Goal: Task Accomplishment & Management: Use online tool/utility

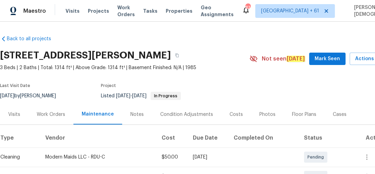
scroll to position [110, 0]
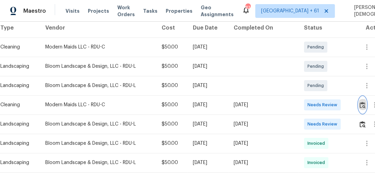
click at [361, 97] on button "button" at bounding box center [363, 104] width 8 height 16
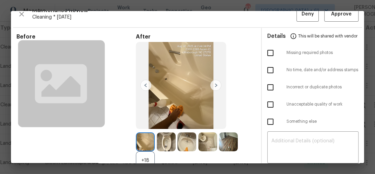
scroll to position [0, 0]
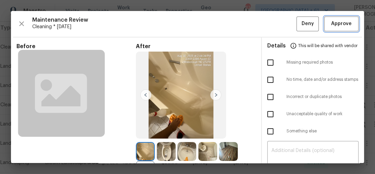
click at [346, 19] on button "Approve" at bounding box center [341, 23] width 34 height 15
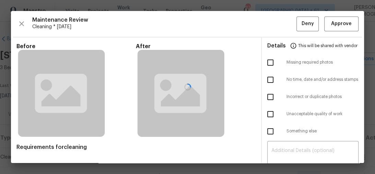
scroll to position [137, 0]
click at [339, 29] on div at bounding box center [187, 87] width 353 height 152
click at [341, 21] on div at bounding box center [187, 87] width 353 height 152
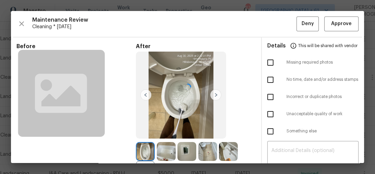
click at [338, 22] on div at bounding box center [187, 87] width 353 height 152
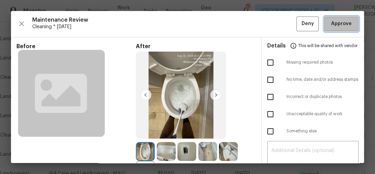
click at [339, 23] on span "Approve" at bounding box center [341, 24] width 21 height 9
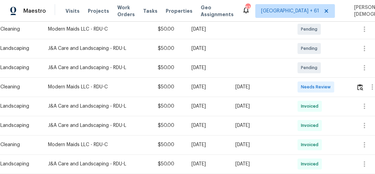
scroll to position [137, 0]
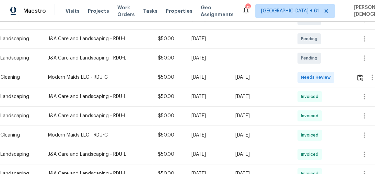
click at [358, 77] on div at bounding box center [371, 77] width 31 height 16
click at [359, 76] on img "button" at bounding box center [360, 77] width 6 height 7
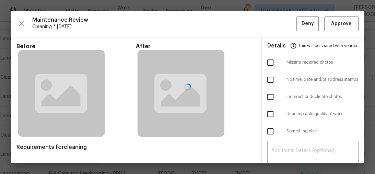
click at [331, 26] on div at bounding box center [187, 87] width 353 height 152
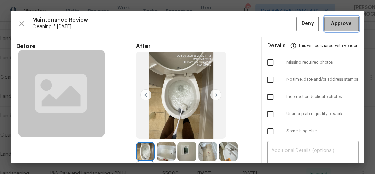
click at [347, 27] on span "Approve" at bounding box center [341, 24] width 21 height 9
click at [330, 23] on span "Approve" at bounding box center [341, 24] width 23 height 9
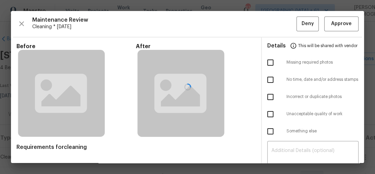
scroll to position [110, 0]
click at [334, 16] on div at bounding box center [187, 87] width 353 height 152
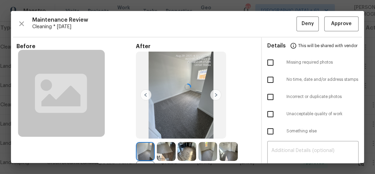
click at [333, 21] on div at bounding box center [187, 87] width 353 height 152
click at [334, 22] on span "Approve" at bounding box center [341, 24] width 21 height 9
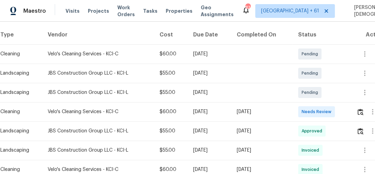
scroll to position [165, 0]
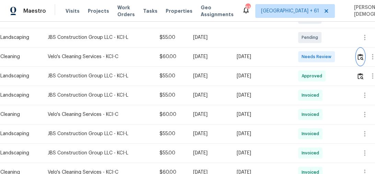
click at [362, 48] on button "button" at bounding box center [361, 56] width 8 height 16
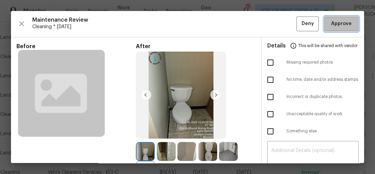
click at [341, 28] on button "Approve" at bounding box center [341, 23] width 34 height 15
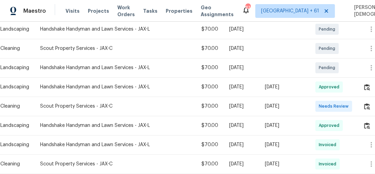
scroll to position [137, 0]
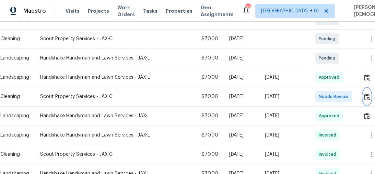
click at [368, 93] on img "button" at bounding box center [367, 96] width 6 height 7
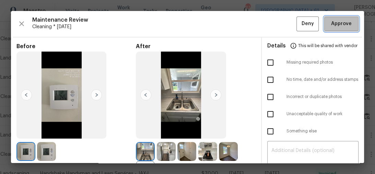
click at [333, 25] on span "Approve" at bounding box center [341, 24] width 21 height 9
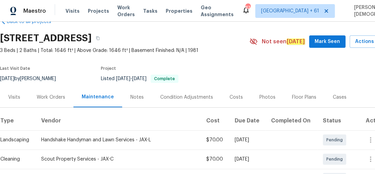
scroll to position [0, 0]
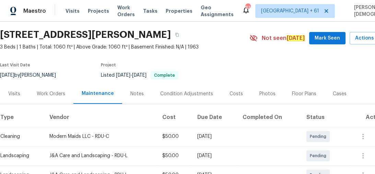
scroll to position [55, 0]
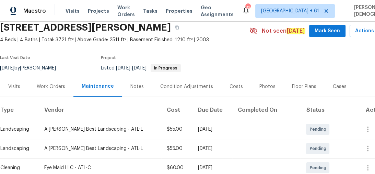
scroll to position [82, 0]
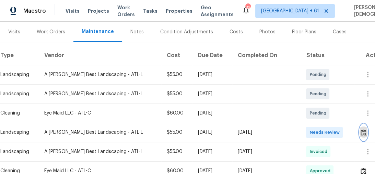
click at [362, 129] on img "button" at bounding box center [364, 132] width 6 height 7
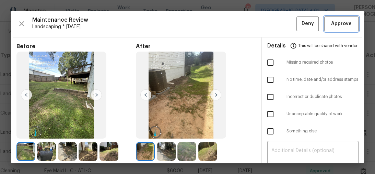
click at [330, 25] on span "Approve" at bounding box center [341, 24] width 23 height 9
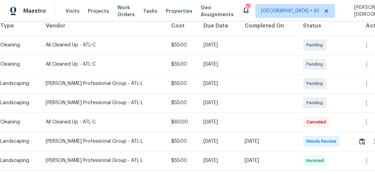
scroll to position [137, 0]
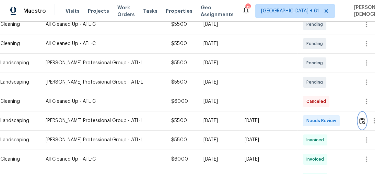
click at [363, 115] on button "button" at bounding box center [362, 120] width 8 height 16
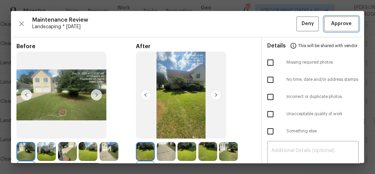
click at [339, 25] on span "Approve" at bounding box center [341, 24] width 21 height 9
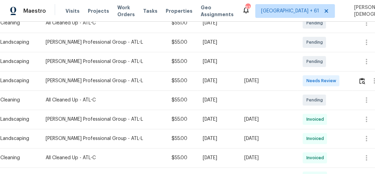
scroll to position [165, 0]
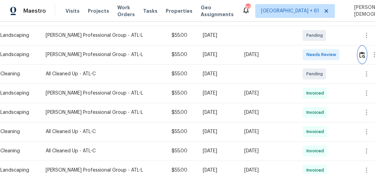
click at [362, 51] on img "button" at bounding box center [362, 54] width 6 height 7
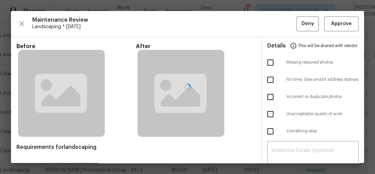
click at [334, 23] on div at bounding box center [187, 87] width 353 height 152
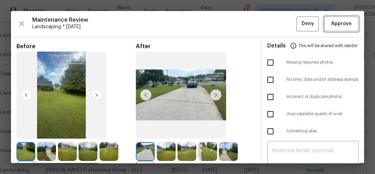
click at [334, 23] on span "Approve" at bounding box center [341, 24] width 21 height 9
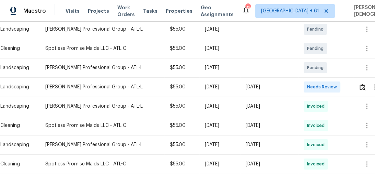
scroll to position [137, 0]
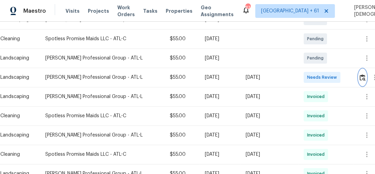
click at [361, 78] on button "button" at bounding box center [363, 77] width 8 height 16
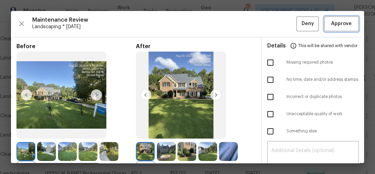
click at [330, 20] on span "Approve" at bounding box center [341, 24] width 23 height 9
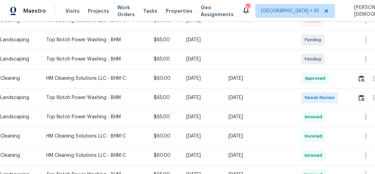
scroll to position [110, 0]
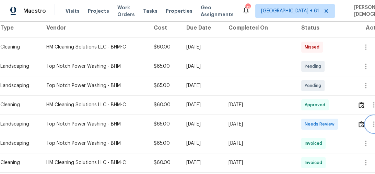
click at [367, 119] on button "button" at bounding box center [373, 124] width 16 height 16
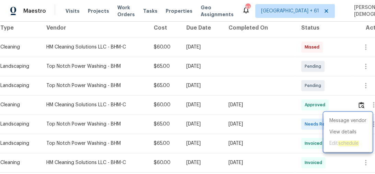
click at [327, 104] on div at bounding box center [187, 87] width 375 height 174
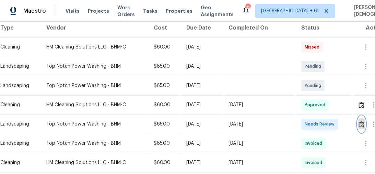
click at [360, 121] on img "button" at bounding box center [362, 124] width 6 height 7
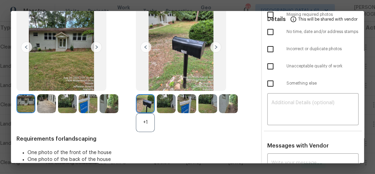
scroll to position [0, 0]
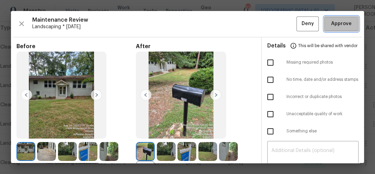
click at [330, 20] on span "Approve" at bounding box center [341, 24] width 23 height 9
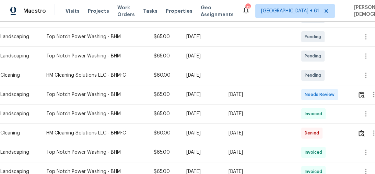
scroll to position [165, 0]
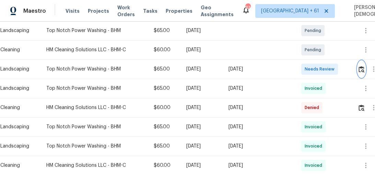
click at [361, 66] on img "button" at bounding box center [362, 69] width 6 height 7
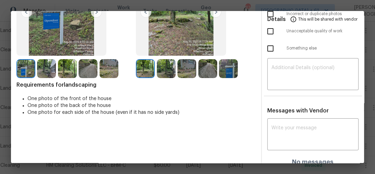
scroll to position [0, 0]
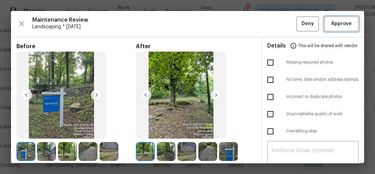
click at [340, 24] on span "Approve" at bounding box center [341, 24] width 21 height 9
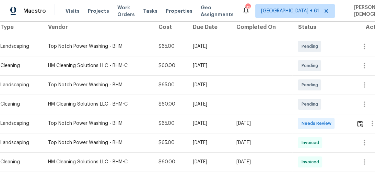
scroll to position [137, 0]
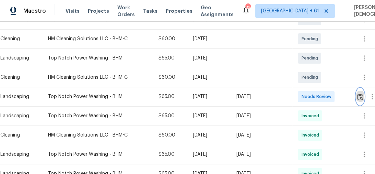
click at [358, 94] on button "button" at bounding box center [360, 96] width 8 height 16
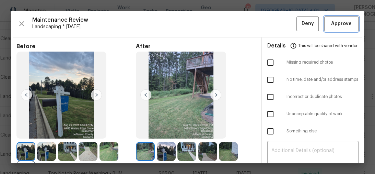
drag, startPoint x: 338, startPoint y: 30, endPoint x: 342, endPoint y: 26, distance: 5.1
click at [338, 29] on button "Approve" at bounding box center [341, 23] width 34 height 15
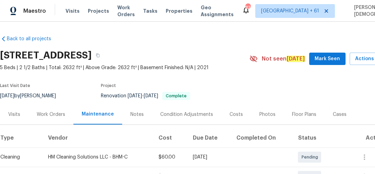
scroll to position [82, 0]
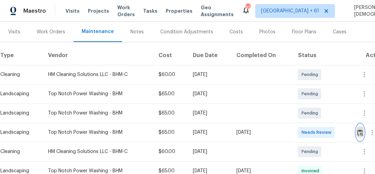
click at [360, 129] on img "button" at bounding box center [360, 132] width 6 height 7
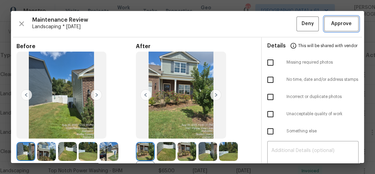
click at [331, 23] on span "Approve" at bounding box center [341, 24] width 21 height 9
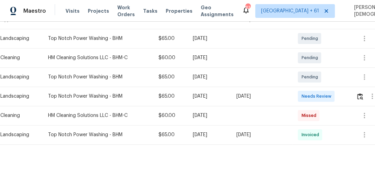
scroll to position [130, 0]
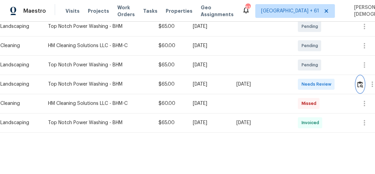
click at [363, 82] on img "button" at bounding box center [360, 84] width 6 height 7
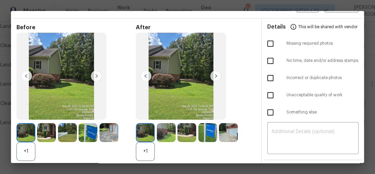
scroll to position [0, 0]
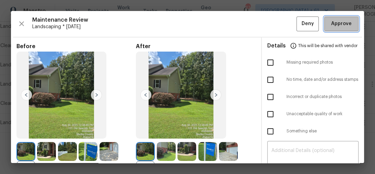
click at [333, 25] on span "Approve" at bounding box center [341, 24] width 21 height 9
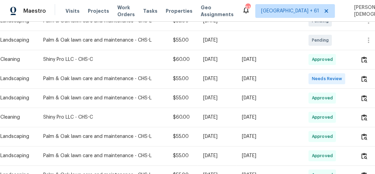
scroll to position [165, 0]
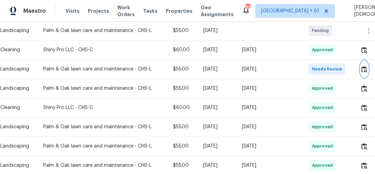
click at [363, 66] on img "button" at bounding box center [364, 69] width 6 height 7
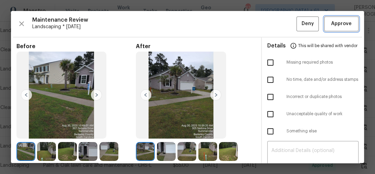
click at [331, 26] on span "Approve" at bounding box center [341, 24] width 21 height 9
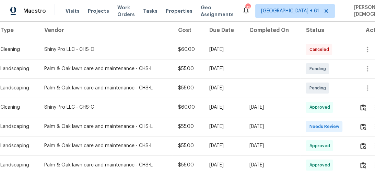
scroll to position [110, 0]
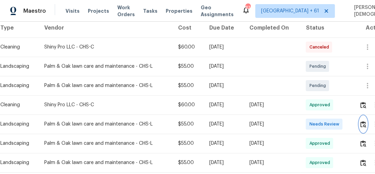
click at [363, 121] on img "button" at bounding box center [363, 124] width 6 height 7
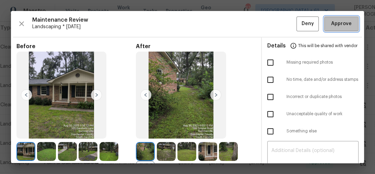
click at [334, 28] on button "Approve" at bounding box center [341, 23] width 34 height 15
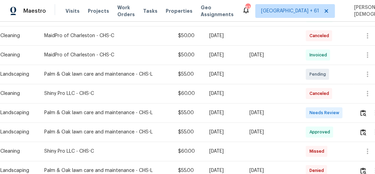
scroll to position [192, 0]
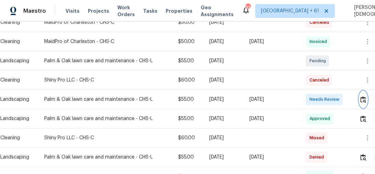
click at [364, 99] on button "button" at bounding box center [363, 99] width 8 height 16
click at [362, 97] on img "button" at bounding box center [363, 99] width 6 height 7
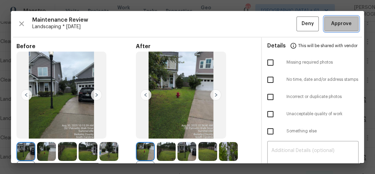
click at [337, 22] on span "Approve" at bounding box center [341, 24] width 21 height 9
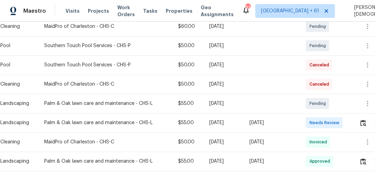
scroll to position [192, 0]
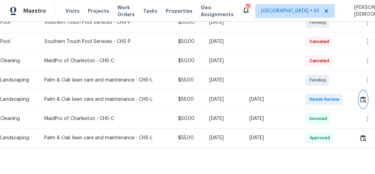
click at [363, 97] on img "button" at bounding box center [363, 99] width 6 height 7
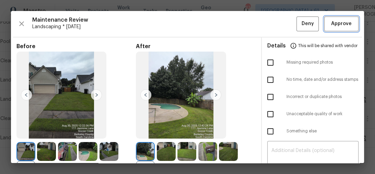
click at [334, 25] on span "Approve" at bounding box center [341, 24] width 21 height 9
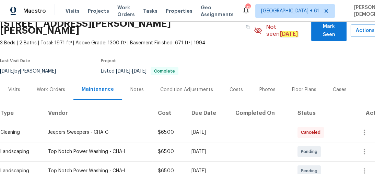
scroll to position [82, 0]
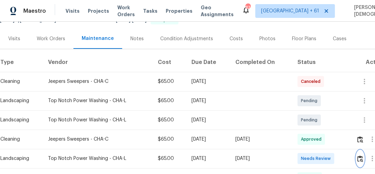
click at [358, 150] on button "button" at bounding box center [360, 158] width 8 height 16
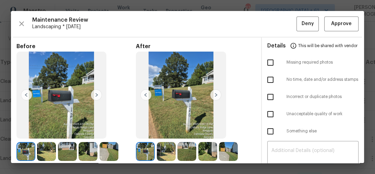
scroll to position [0, 0]
click at [331, 23] on span "Approve" at bounding box center [341, 24] width 21 height 9
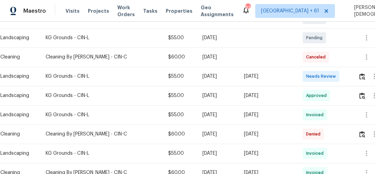
scroll to position [165, 0]
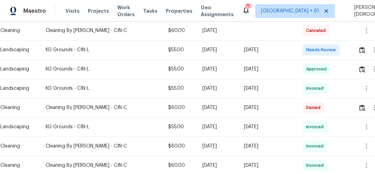
click at [360, 50] on div at bounding box center [372, 50] width 29 height 16
click at [364, 47] on img "button" at bounding box center [362, 50] width 6 height 7
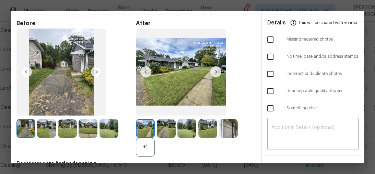
scroll to position [0, 0]
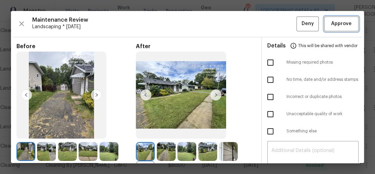
click at [333, 24] on span "Approve" at bounding box center [341, 24] width 21 height 9
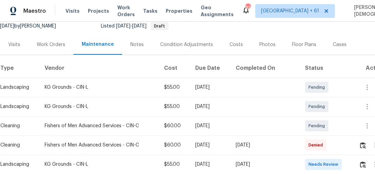
scroll to position [110, 0]
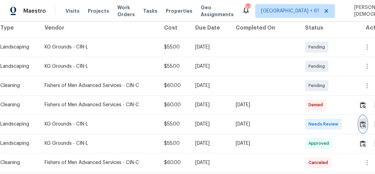
click at [365, 121] on img "button" at bounding box center [363, 124] width 6 height 7
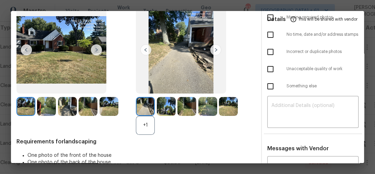
scroll to position [0, 0]
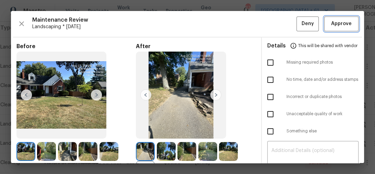
click at [329, 27] on button "Approve" at bounding box center [341, 23] width 34 height 15
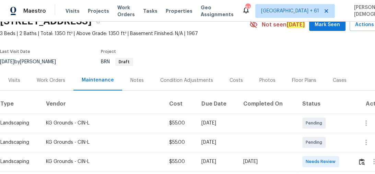
scroll to position [110, 0]
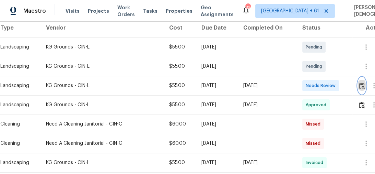
click at [363, 82] on img "button" at bounding box center [362, 85] width 6 height 7
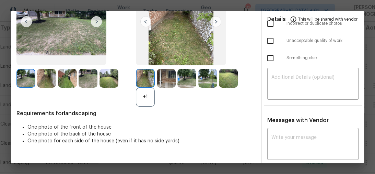
scroll to position [0, 0]
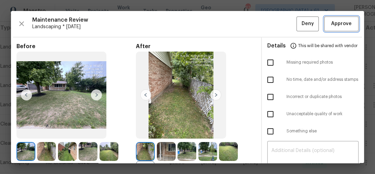
click at [331, 23] on span "Approve" at bounding box center [341, 24] width 21 height 9
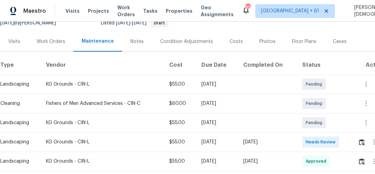
scroll to position [82, 0]
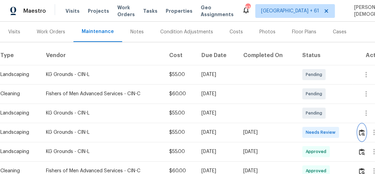
click at [363, 129] on img "button" at bounding box center [362, 132] width 6 height 7
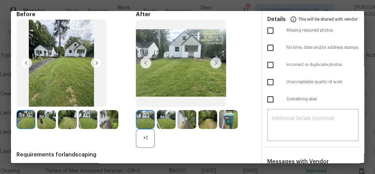
scroll to position [0, 0]
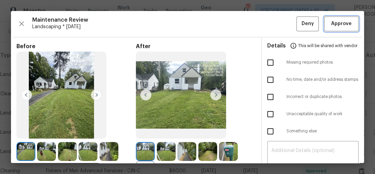
click at [331, 21] on span "Approve" at bounding box center [341, 24] width 21 height 9
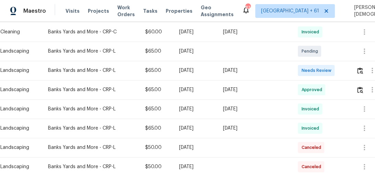
scroll to position [137, 0]
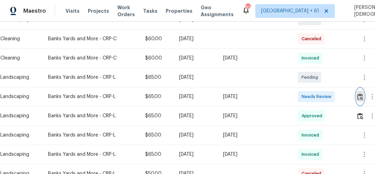
click at [357, 95] on button "button" at bounding box center [360, 96] width 8 height 16
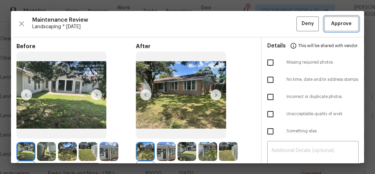
click at [325, 27] on button "Approve" at bounding box center [341, 23] width 34 height 15
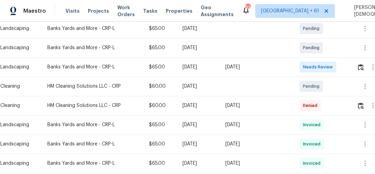
scroll to position [82, 0]
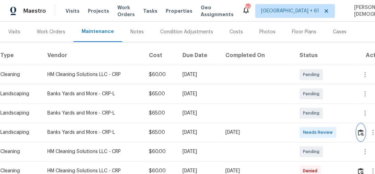
click at [363, 129] on img "button" at bounding box center [361, 132] width 6 height 7
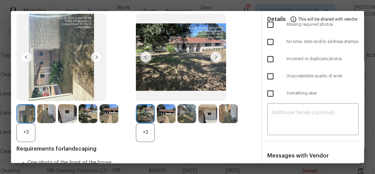
scroll to position [0, 0]
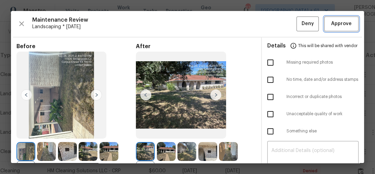
click at [331, 23] on span "Approve" at bounding box center [341, 24] width 21 height 9
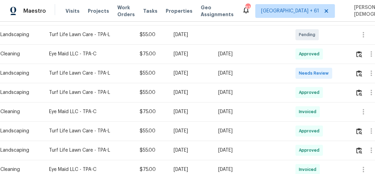
scroll to position [192, 0]
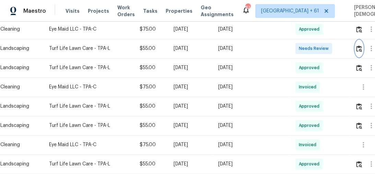
click at [361, 45] on img "button" at bounding box center [359, 48] width 6 height 7
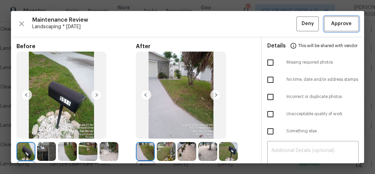
click at [338, 26] on span "Approve" at bounding box center [341, 24] width 21 height 9
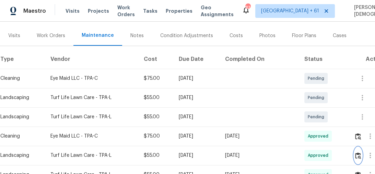
scroll to position [110, 0]
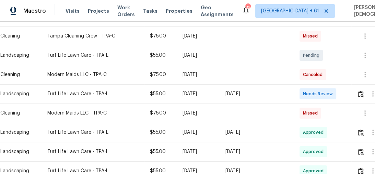
scroll to position [165, 0]
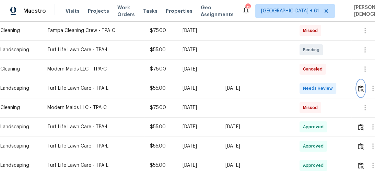
click at [361, 86] on img "button" at bounding box center [361, 88] width 6 height 7
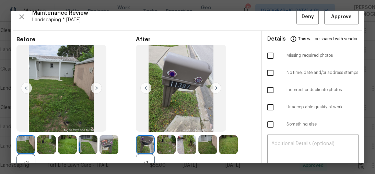
scroll to position [0, 0]
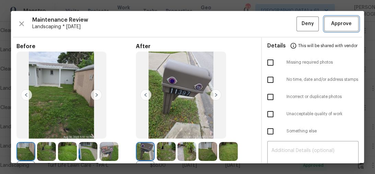
click at [338, 22] on span "Approve" at bounding box center [341, 24] width 21 height 9
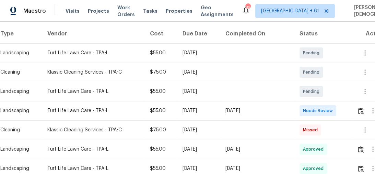
scroll to position [137, 0]
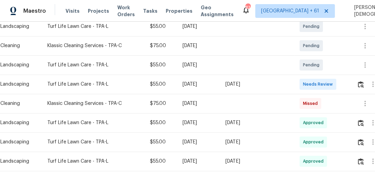
click at [357, 76] on div at bounding box center [372, 84] width 31 height 16
click at [361, 81] on img "button" at bounding box center [361, 84] width 6 height 7
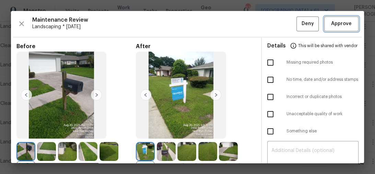
click at [339, 26] on span "Approve" at bounding box center [341, 24] width 21 height 9
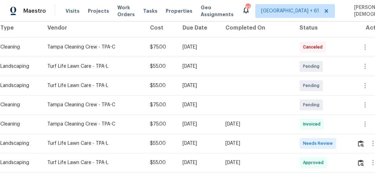
scroll to position [137, 0]
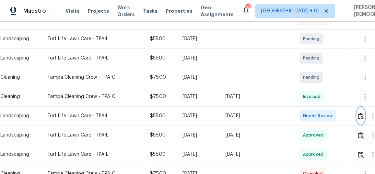
click at [364, 113] on img "button" at bounding box center [361, 116] width 6 height 7
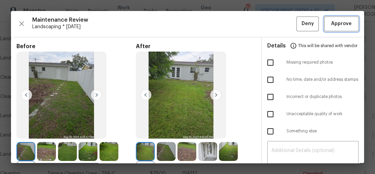
click at [330, 20] on span "Approve" at bounding box center [341, 24] width 23 height 9
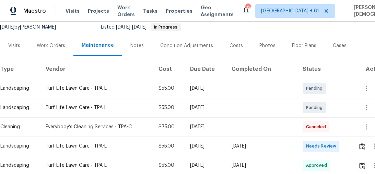
scroll to position [82, 0]
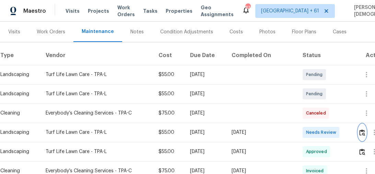
click at [366, 129] on button "button" at bounding box center [362, 132] width 8 height 16
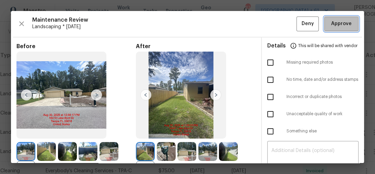
click at [334, 24] on span "Approve" at bounding box center [341, 24] width 21 height 9
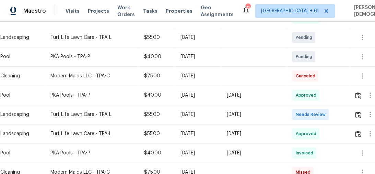
scroll to position [220, 0]
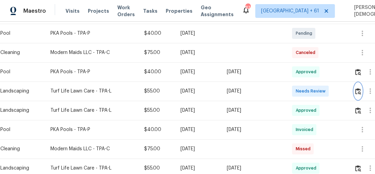
click at [360, 88] on img "button" at bounding box center [358, 91] width 6 height 7
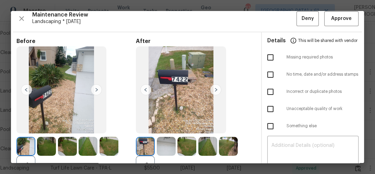
scroll to position [0, 0]
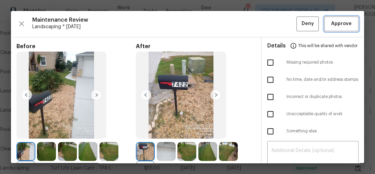
click at [341, 26] on span "Approve" at bounding box center [341, 24] width 21 height 9
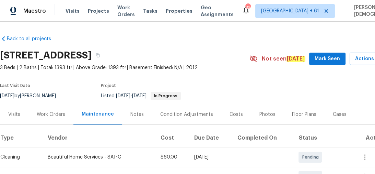
scroll to position [110, 0]
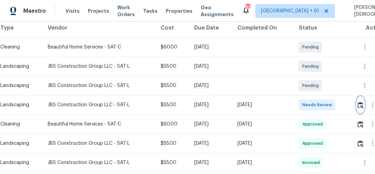
click at [360, 104] on img "button" at bounding box center [361, 105] width 6 height 7
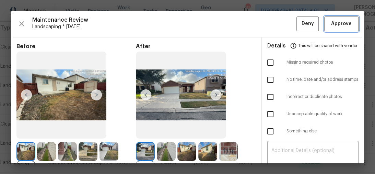
click at [331, 26] on span "Approve" at bounding box center [341, 24] width 21 height 9
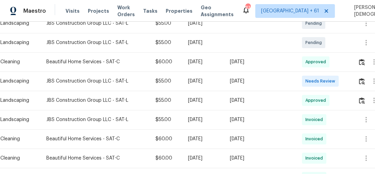
scroll to position [165, 0]
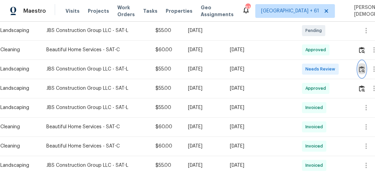
click at [361, 66] on img "button" at bounding box center [362, 69] width 6 height 7
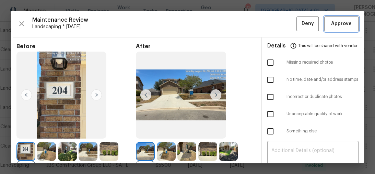
click at [336, 22] on span "Approve" at bounding box center [341, 24] width 21 height 9
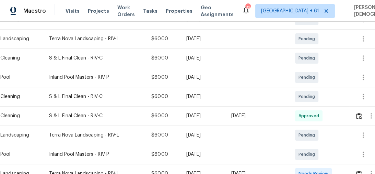
scroll to position [165, 0]
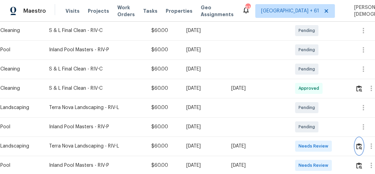
click at [359, 139] on button "button" at bounding box center [359, 146] width 8 height 16
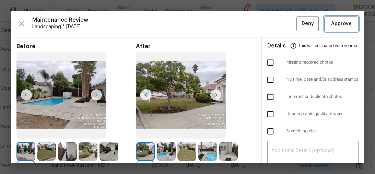
click at [343, 26] on span "Approve" at bounding box center [341, 24] width 21 height 9
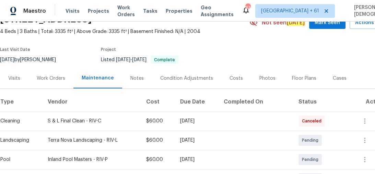
scroll to position [110, 0]
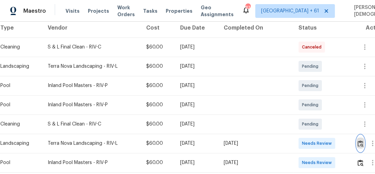
click at [358, 139] on button "button" at bounding box center [361, 143] width 8 height 16
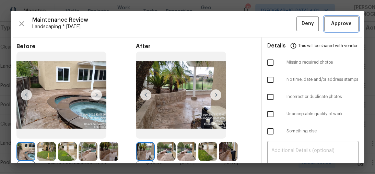
click at [331, 22] on span "Approve" at bounding box center [341, 24] width 21 height 9
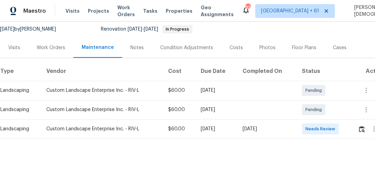
scroll to position [73, 0]
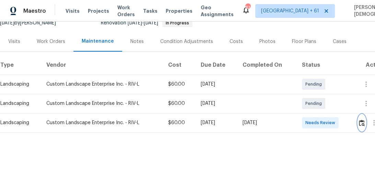
click at [360, 119] on img "button" at bounding box center [362, 122] width 6 height 7
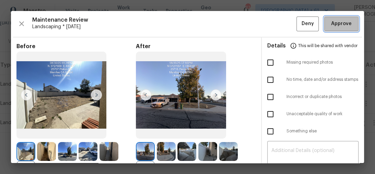
click at [330, 23] on span "Approve" at bounding box center [341, 24] width 23 height 9
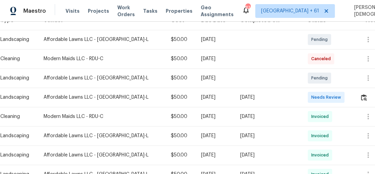
scroll to position [137, 0]
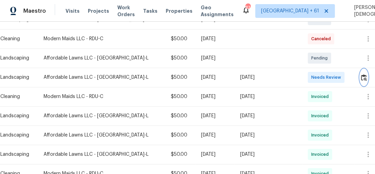
click at [361, 74] on img "button" at bounding box center [364, 77] width 6 height 7
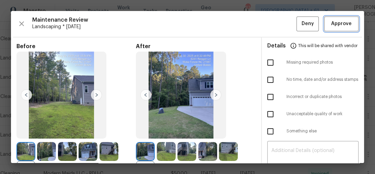
click at [333, 23] on span "Approve" at bounding box center [341, 24] width 21 height 9
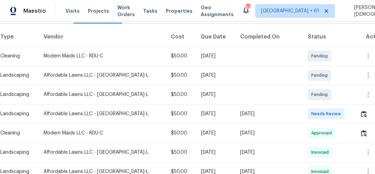
scroll to position [110, 0]
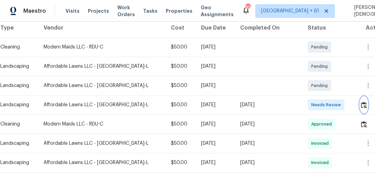
click at [361, 104] on img "button" at bounding box center [364, 105] width 6 height 7
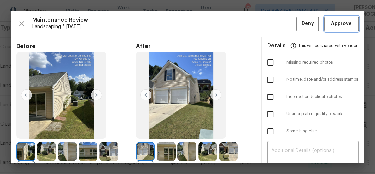
click at [335, 25] on span "Approve" at bounding box center [341, 24] width 21 height 9
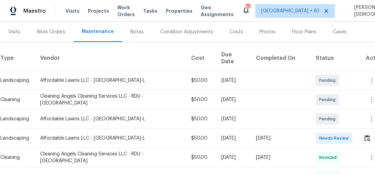
scroll to position [137, 0]
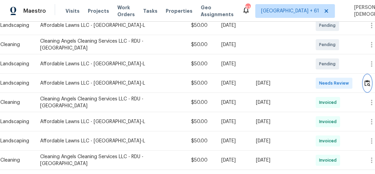
click at [364, 80] on img "button" at bounding box center [367, 83] width 6 height 7
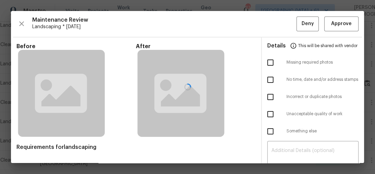
drag, startPoint x: 341, startPoint y: 23, endPoint x: 341, endPoint y: 27, distance: 3.5
click at [341, 25] on div at bounding box center [187, 87] width 353 height 152
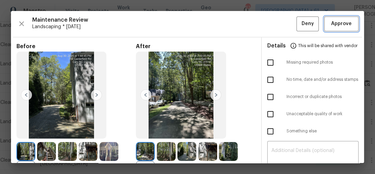
click at [325, 28] on button "Approve" at bounding box center [341, 23] width 34 height 15
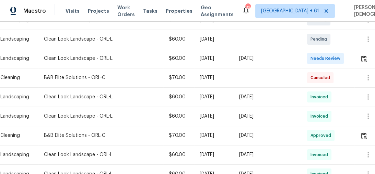
scroll to position [137, 0]
click at [364, 60] on button "button" at bounding box center [364, 58] width 8 height 16
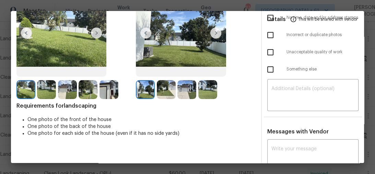
scroll to position [0, 0]
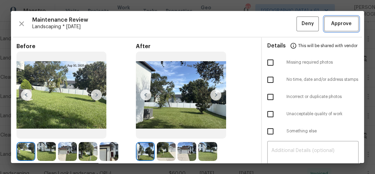
click at [331, 23] on span "Approve" at bounding box center [341, 24] width 21 height 9
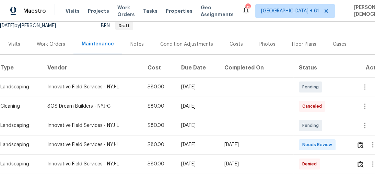
scroll to position [110, 0]
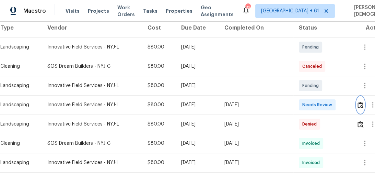
click at [361, 102] on img "button" at bounding box center [361, 105] width 6 height 7
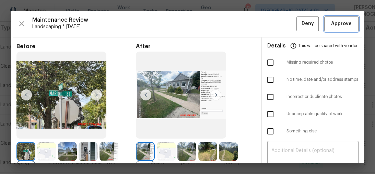
click at [335, 22] on span "Approve" at bounding box center [341, 24] width 21 height 9
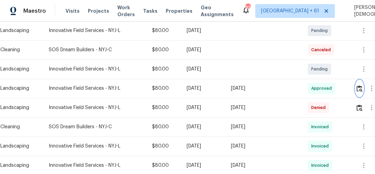
scroll to position [137, 0]
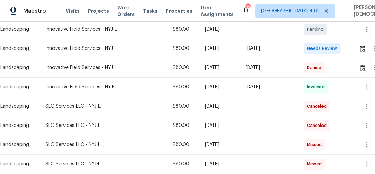
scroll to position [137, 0]
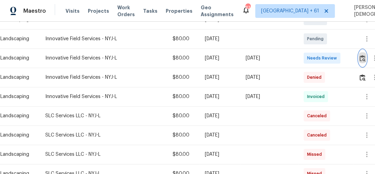
click at [365, 55] on img "button" at bounding box center [363, 58] width 6 height 7
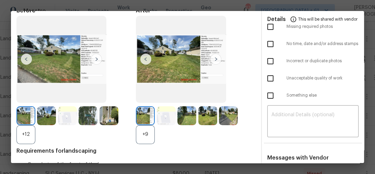
scroll to position [0, 0]
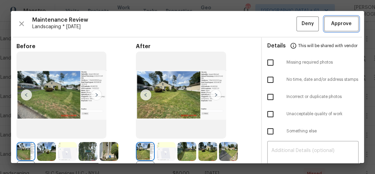
click at [337, 21] on span "Approve" at bounding box center [341, 24] width 21 height 9
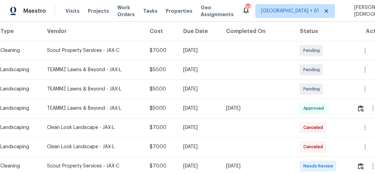
scroll to position [137, 0]
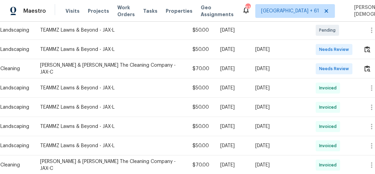
scroll to position [165, 0]
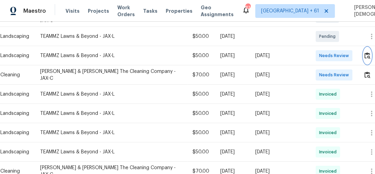
click at [363, 47] on button "button" at bounding box center [367, 55] width 8 height 16
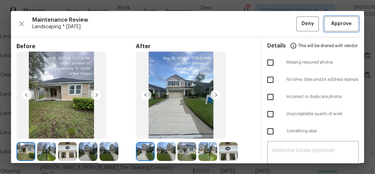
click at [339, 28] on button "Approve" at bounding box center [341, 23] width 34 height 15
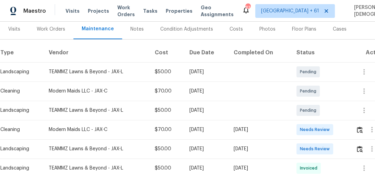
scroll to position [110, 0]
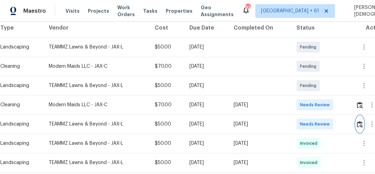
click at [360, 117] on button "button" at bounding box center [360, 124] width 8 height 16
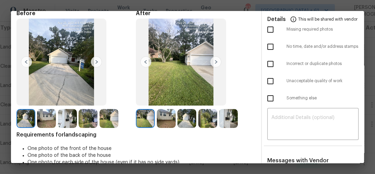
scroll to position [0, 0]
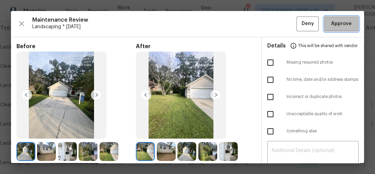
click at [336, 26] on span "Approve" at bounding box center [341, 24] width 21 height 9
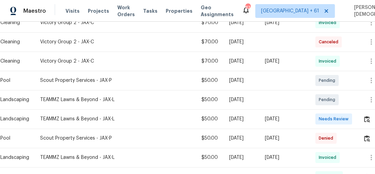
scroll to position [192, 0]
click at [364, 115] on img "button" at bounding box center [367, 118] width 6 height 7
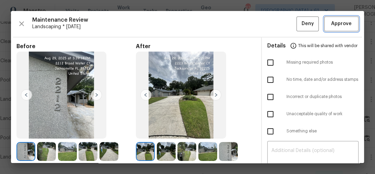
click at [325, 28] on button "Approve" at bounding box center [341, 23] width 34 height 15
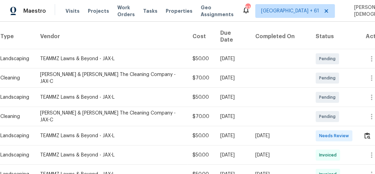
scroll to position [110, 0]
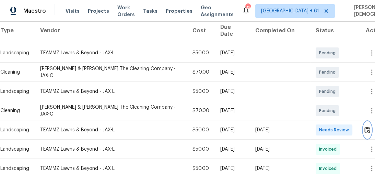
click at [363, 121] on button "button" at bounding box center [367, 129] width 8 height 16
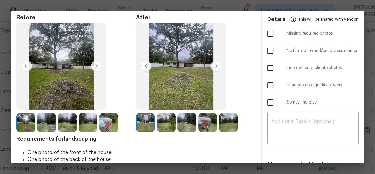
scroll to position [0, 0]
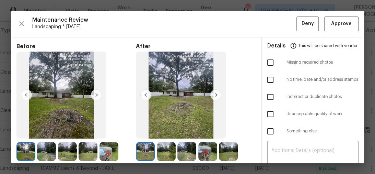
click at [333, 32] on div "Maintenance Review Landscaping * Mon, Aug 25 Deny Approve Before After Requirem…" at bounding box center [187, 87] width 353 height 152
click at [335, 28] on button "Approve" at bounding box center [341, 23] width 34 height 15
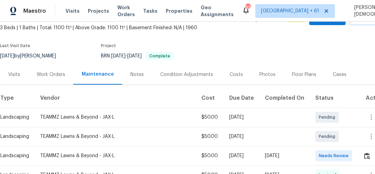
scroll to position [110, 0]
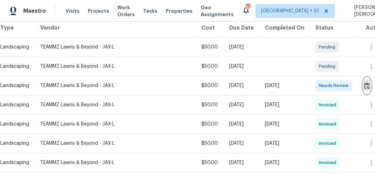
click at [364, 82] on img "button" at bounding box center [367, 85] width 6 height 7
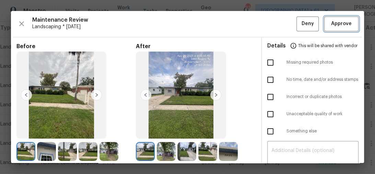
click at [331, 25] on span "Approve" at bounding box center [341, 24] width 21 height 9
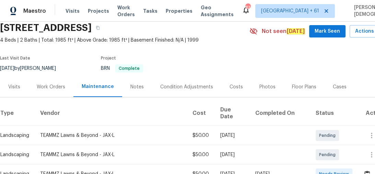
scroll to position [55, 0]
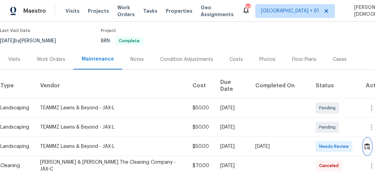
click at [365, 143] on img "button" at bounding box center [367, 146] width 6 height 7
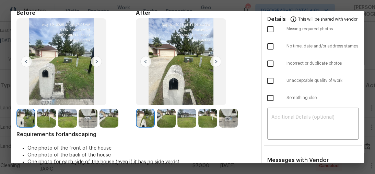
scroll to position [0, 0]
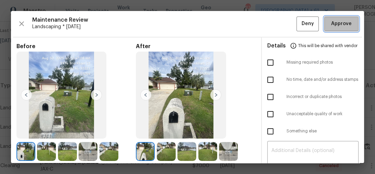
click at [332, 23] on span "Approve" at bounding box center [341, 24] width 21 height 9
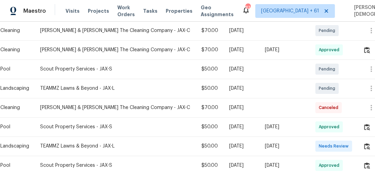
scroll to position [192, 0]
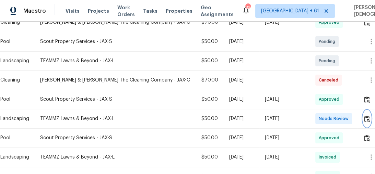
click at [366, 115] on img "button" at bounding box center [367, 118] width 6 height 7
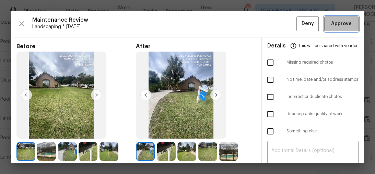
click at [335, 23] on span "Approve" at bounding box center [341, 24] width 21 height 9
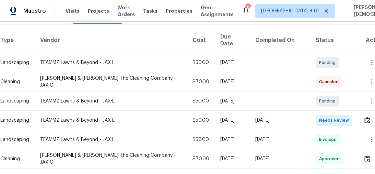
scroll to position [110, 0]
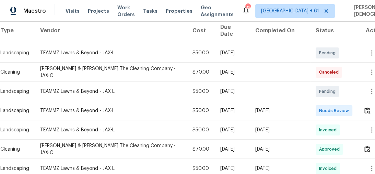
click at [361, 102] on td at bounding box center [373, 110] width 30 height 19
click at [364, 107] on img "button" at bounding box center [367, 110] width 6 height 7
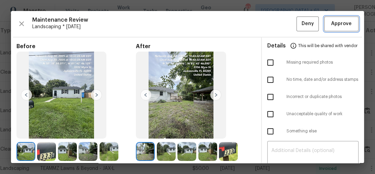
click at [331, 25] on span "Approve" at bounding box center [341, 24] width 21 height 9
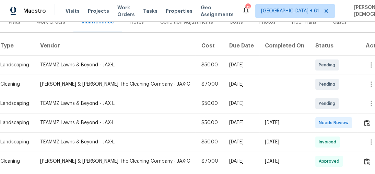
scroll to position [110, 0]
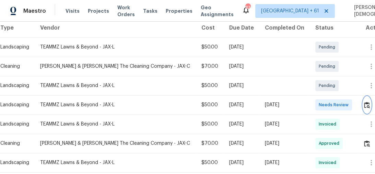
click at [366, 102] on img "button" at bounding box center [367, 105] width 6 height 7
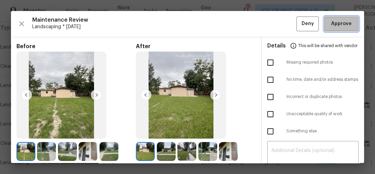
click at [334, 23] on span "Approve" at bounding box center [341, 24] width 21 height 9
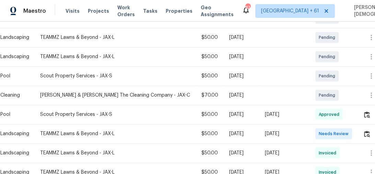
scroll to position [192, 0]
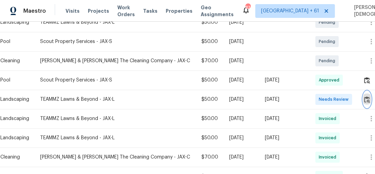
click at [364, 102] on button "button" at bounding box center [367, 99] width 8 height 16
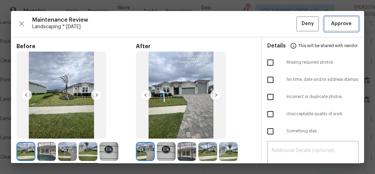
click at [335, 20] on span "Approve" at bounding box center [341, 24] width 21 height 9
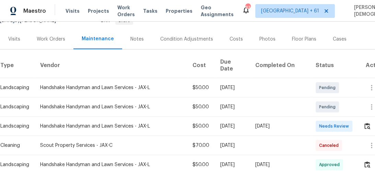
scroll to position [137, 0]
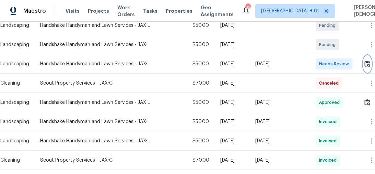
click at [364, 60] on img "button" at bounding box center [367, 63] width 6 height 7
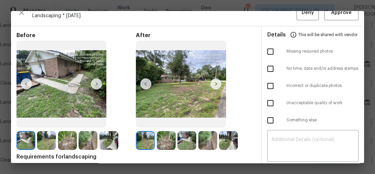
scroll to position [0, 0]
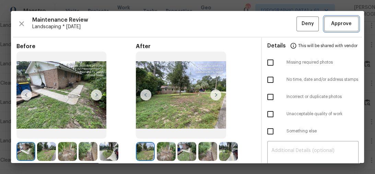
click at [334, 11] on div "Maintenance Review Landscaping * Mon, Aug 25 Deny Approve Before After Requirem…" at bounding box center [187, 87] width 375 height 174
click at [335, 24] on span "Approve" at bounding box center [341, 24] width 21 height 9
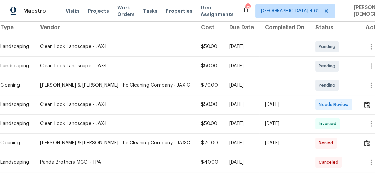
scroll to position [137, 0]
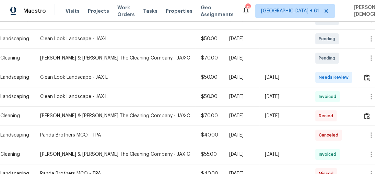
click at [361, 74] on td at bounding box center [373, 77] width 30 height 19
click at [364, 74] on button "button" at bounding box center [367, 77] width 8 height 16
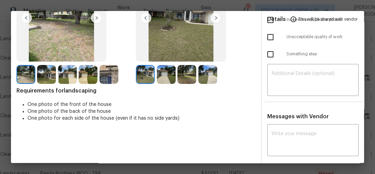
scroll to position [83, 0]
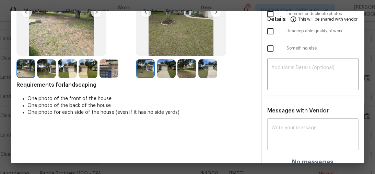
click at [290, 120] on div "x ​" at bounding box center [313, 135] width 92 height 30
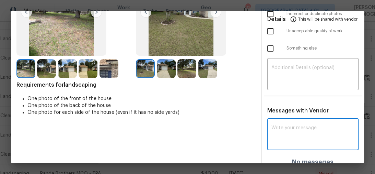
paste textarea "Maintenance Audit Team: Hello! Unfortunately, this landscaping visit completed …"
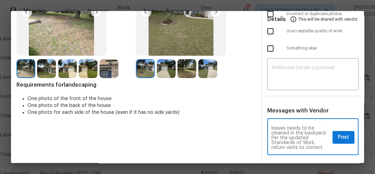
scroll to position [0, 0]
type textarea "Maintenance Audit Team: Hello! Unfortunately, this landscaping visit completed …"
click at [287, 65] on textarea at bounding box center [312, 74] width 83 height 19
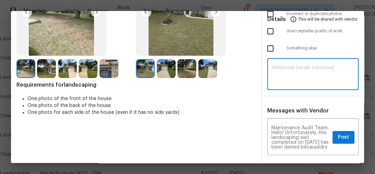
paste textarea "Maintenance Audit Team: Hello! Unfortunately, this landscaping visit completed …"
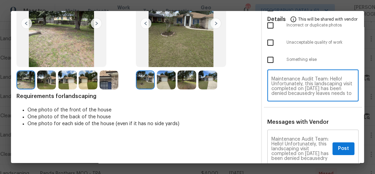
scroll to position [88, 0]
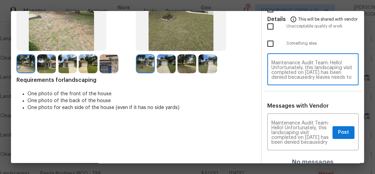
click at [316, 71] on textarea "Maintenance Audit Team: Hello! Unfortunately, this landscaping visit completed …" at bounding box center [312, 69] width 83 height 19
click at [319, 73] on textarea "Maintenance Audit Team: Hello! Unfortunately, this landscaping visit completed …" at bounding box center [312, 69] width 83 height 19
type textarea "Maintenance Audit Team: Hello! Unfortunately, this landscaping visit completed …"
click at [292, 120] on textarea "Maintenance Audit Team: Hello! Unfortunately, this landscaping visit completed …" at bounding box center [300, 132] width 59 height 24
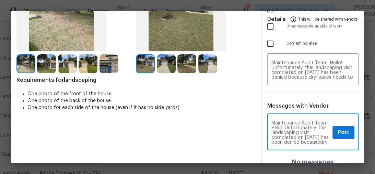
paste textarea
type textarea "Maintenance Audit Team: Hello! Unfortunately, this landscaping visit completed …"
click at [339, 128] on span "Post" at bounding box center [343, 132] width 11 height 9
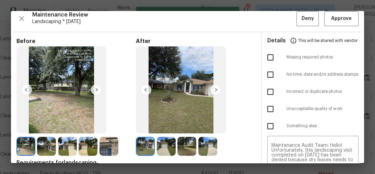
scroll to position [0, 0]
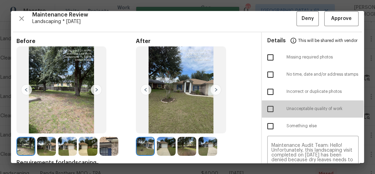
click at [267, 104] on input "checkbox" at bounding box center [270, 109] width 14 height 14
checkbox input "true"
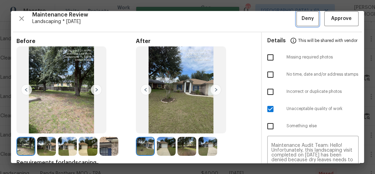
click at [310, 20] on button "Deny" at bounding box center [307, 18] width 22 height 15
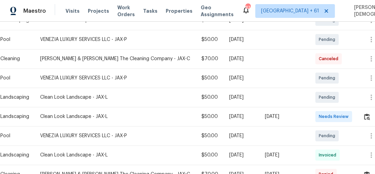
scroll to position [137, 0]
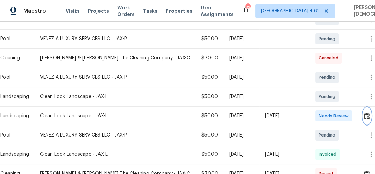
click at [368, 114] on img "button" at bounding box center [367, 116] width 6 height 7
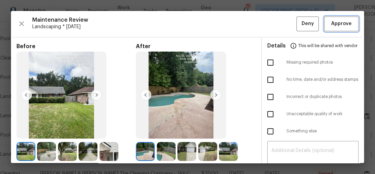
click at [337, 20] on span "Approve" at bounding box center [341, 24] width 21 height 9
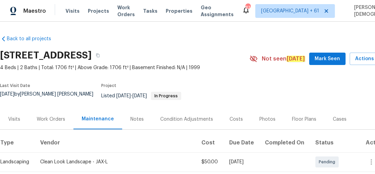
scroll to position [82, 0]
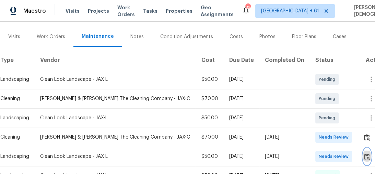
click at [365, 153] on button "button" at bounding box center [367, 156] width 8 height 16
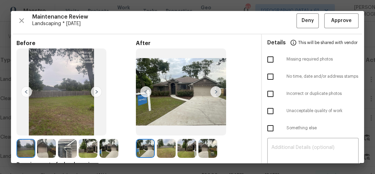
scroll to position [0, 0]
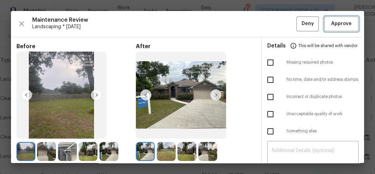
click at [341, 26] on span "Approve" at bounding box center [341, 24] width 21 height 9
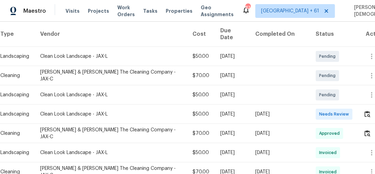
scroll to position [137, 0]
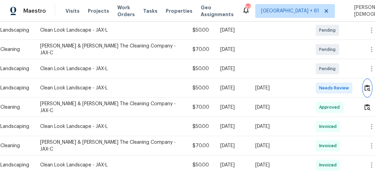
click at [370, 80] on button "button" at bounding box center [367, 88] width 8 height 16
click at [369, 80] on button "button" at bounding box center [367, 88] width 8 height 16
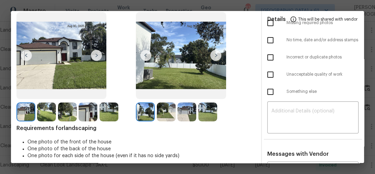
scroll to position [0, 0]
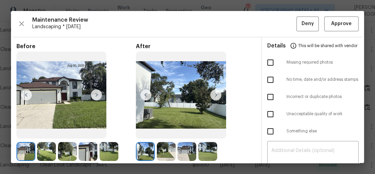
click at [212, 91] on img at bounding box center [215, 94] width 11 height 11
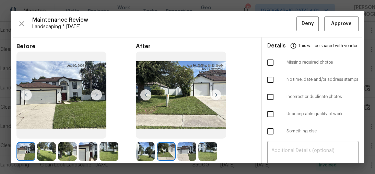
click at [212, 91] on img at bounding box center [215, 94] width 11 height 11
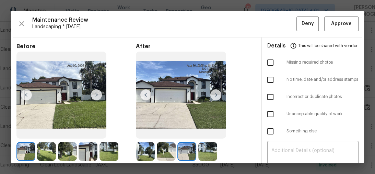
click at [212, 92] on img at bounding box center [215, 94] width 11 height 11
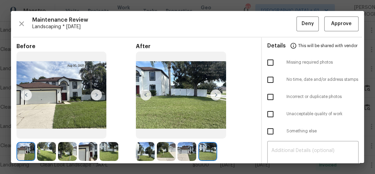
click at [212, 92] on img at bounding box center [215, 94] width 11 height 11
click at [217, 92] on img at bounding box center [215, 94] width 11 height 11
click at [334, 27] on button "Approve" at bounding box center [341, 23] width 34 height 15
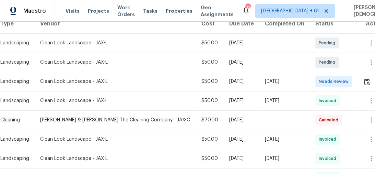
scroll to position [137, 0]
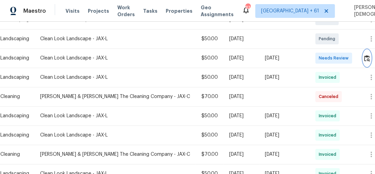
click at [366, 55] on img "button" at bounding box center [367, 58] width 6 height 7
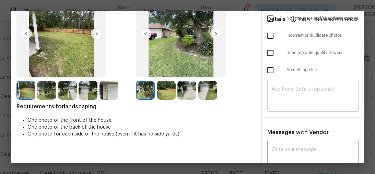
scroll to position [0, 0]
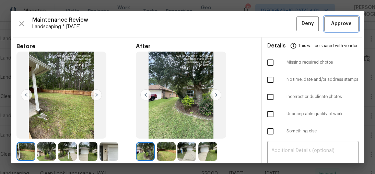
click at [339, 28] on button "Approve" at bounding box center [341, 23] width 34 height 15
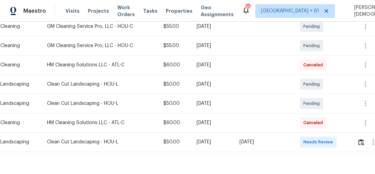
scroll to position [150, 0]
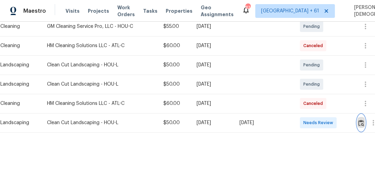
click at [362, 119] on img "button" at bounding box center [361, 122] width 6 height 7
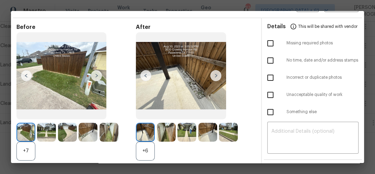
scroll to position [0, 0]
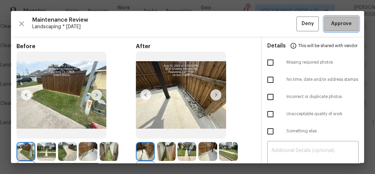
click at [337, 28] on button "Approve" at bounding box center [341, 23] width 34 height 15
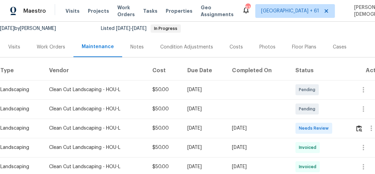
scroll to position [110, 0]
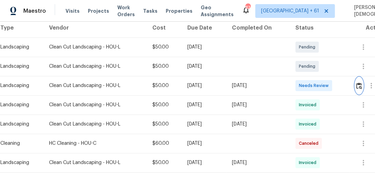
click at [360, 85] on button "button" at bounding box center [359, 85] width 8 height 16
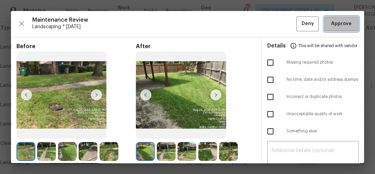
click at [336, 28] on button "Approve" at bounding box center [341, 23] width 34 height 15
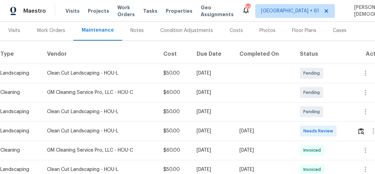
scroll to position [110, 0]
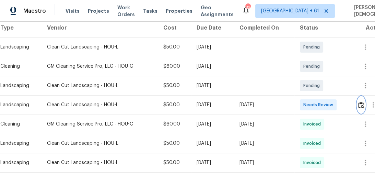
click at [362, 104] on img "button" at bounding box center [361, 105] width 6 height 7
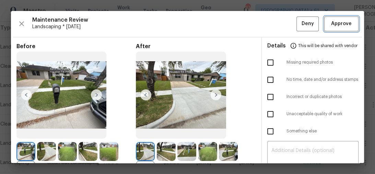
click at [337, 27] on button "Approve" at bounding box center [341, 23] width 34 height 15
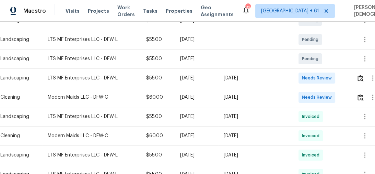
scroll to position [137, 0]
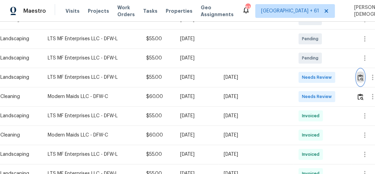
click at [363, 74] on img "button" at bounding box center [361, 77] width 6 height 7
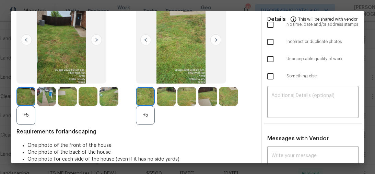
scroll to position [0, 0]
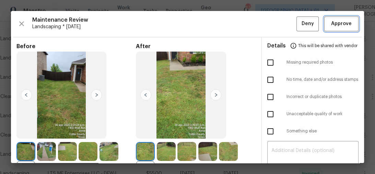
click at [334, 27] on span "Approve" at bounding box center [341, 24] width 21 height 9
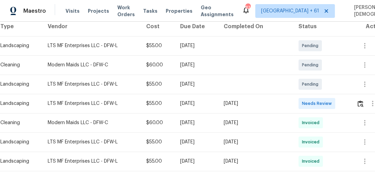
scroll to position [137, 0]
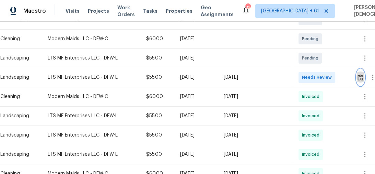
click at [361, 74] on img "button" at bounding box center [361, 77] width 6 height 7
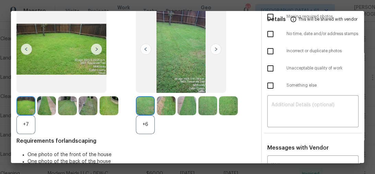
scroll to position [0, 0]
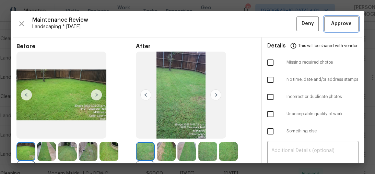
click at [343, 23] on span "Approve" at bounding box center [341, 24] width 21 height 9
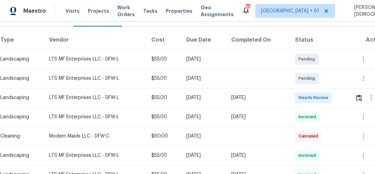
scroll to position [137, 0]
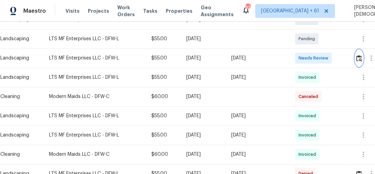
click at [359, 55] on img "button" at bounding box center [359, 58] width 6 height 7
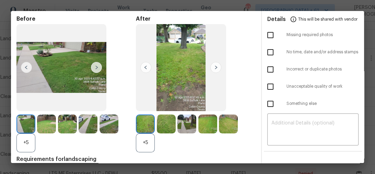
scroll to position [0, 0]
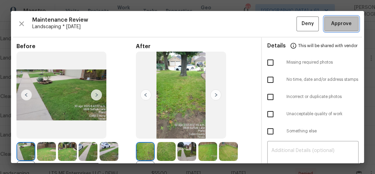
click at [338, 20] on span "Approve" at bounding box center [341, 24] width 21 height 9
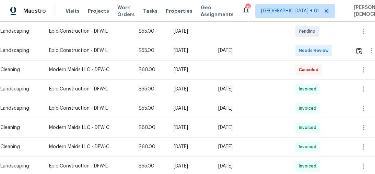
scroll to position [165, 0]
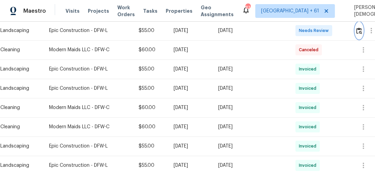
click at [359, 27] on img "button" at bounding box center [359, 30] width 6 height 7
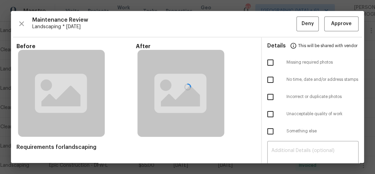
click at [339, 24] on div at bounding box center [187, 87] width 353 height 152
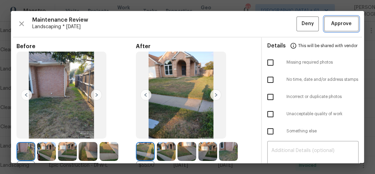
click at [339, 25] on span "Approve" at bounding box center [341, 24] width 21 height 9
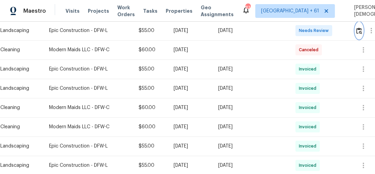
scroll to position [162, 0]
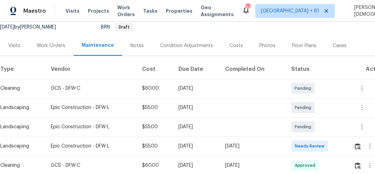
scroll to position [82, 0]
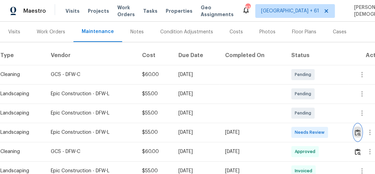
click at [357, 124] on button "button" at bounding box center [358, 132] width 8 height 16
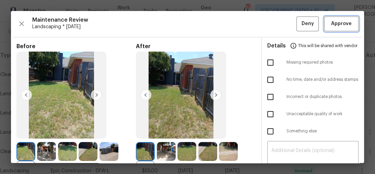
click at [344, 30] on button "Approve" at bounding box center [341, 23] width 34 height 15
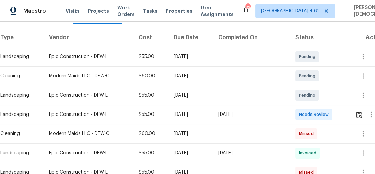
scroll to position [110, 0]
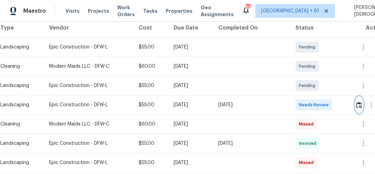
click at [358, 102] on img "button" at bounding box center [359, 105] width 6 height 7
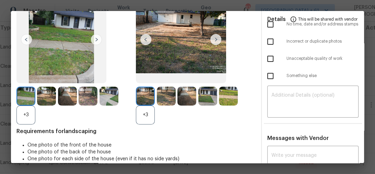
scroll to position [0, 0]
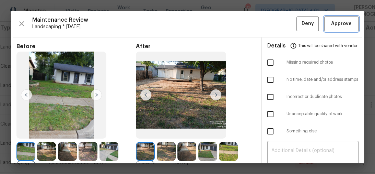
click at [331, 18] on button "Approve" at bounding box center [341, 23] width 34 height 15
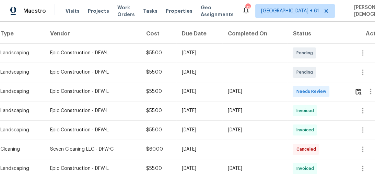
scroll to position [110, 0]
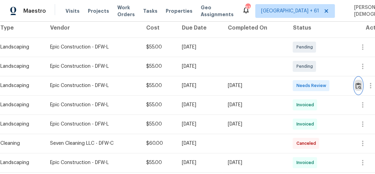
click at [361, 82] on img "button" at bounding box center [359, 85] width 6 height 7
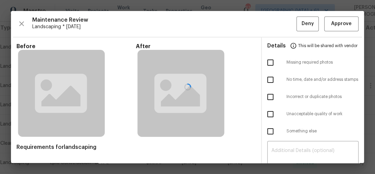
click at [20, 22] on div at bounding box center [187, 87] width 353 height 152
